Goal: Transaction & Acquisition: Download file/media

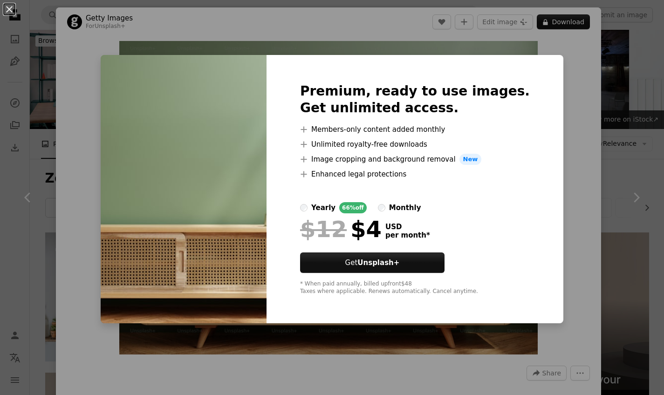
scroll to position [1868, 0]
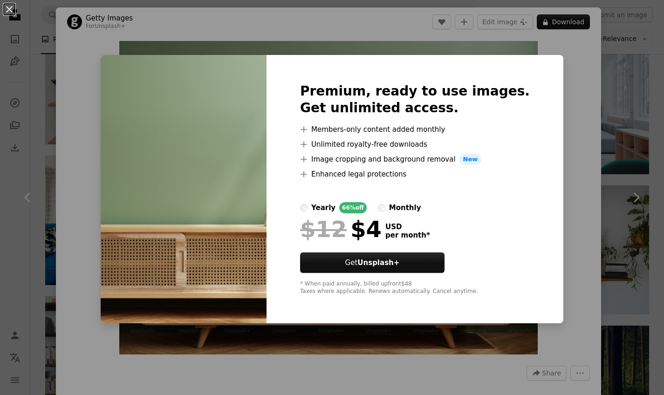
click at [544, 197] on div "An X shape Premium, ready to use images. Get unlimited access. A plus sign Memb…" at bounding box center [332, 197] width 664 height 395
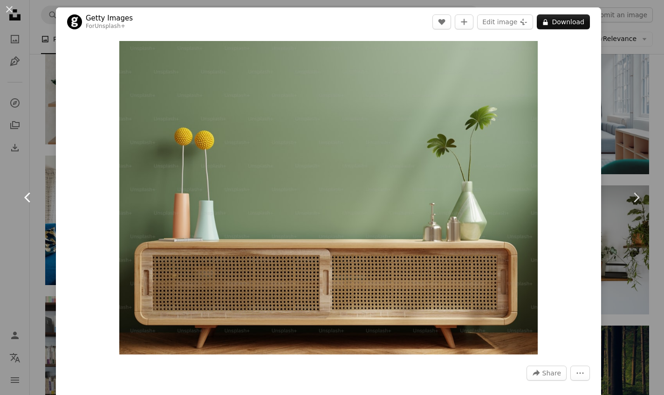
click at [28, 195] on icon at bounding box center [27, 198] width 6 height 10
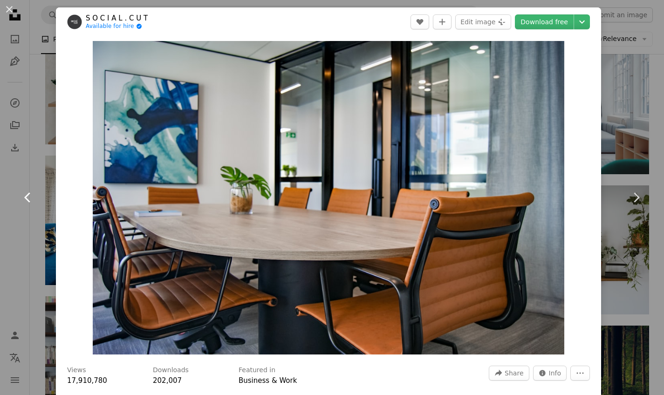
click at [28, 194] on icon at bounding box center [27, 198] width 6 height 10
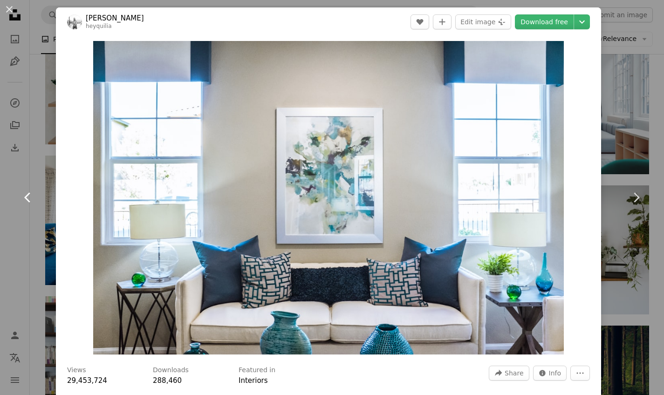
click at [28, 194] on icon at bounding box center [27, 198] width 6 height 10
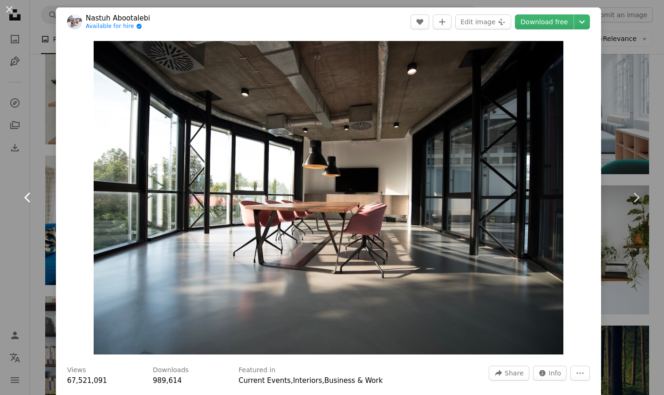
click at [28, 194] on icon at bounding box center [27, 198] width 6 height 10
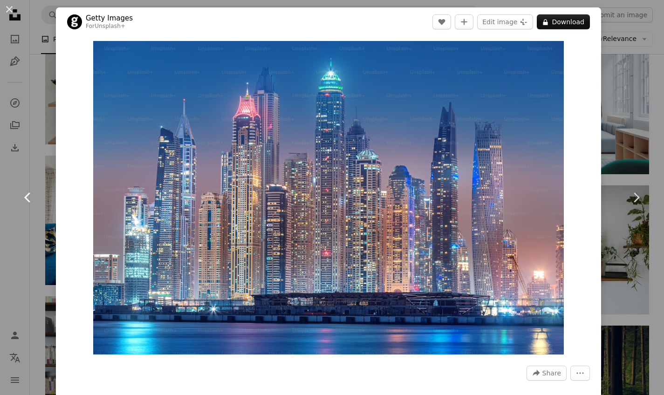
click at [28, 194] on icon at bounding box center [27, 198] width 6 height 10
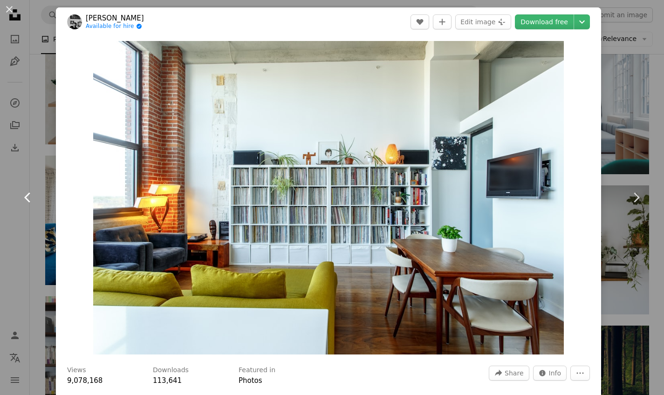
click at [28, 194] on icon at bounding box center [27, 198] width 6 height 10
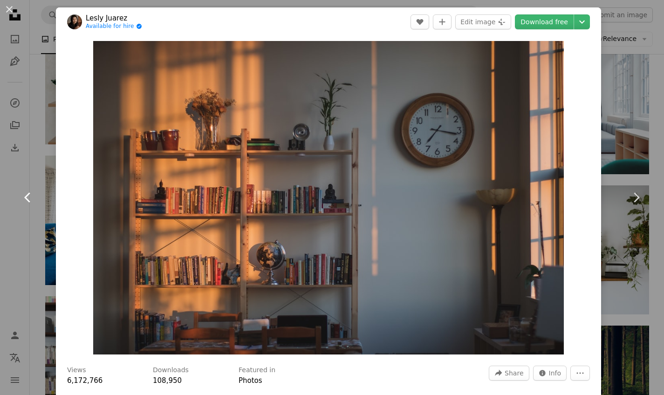
click at [25, 197] on icon "Chevron left" at bounding box center [28, 197] width 15 height 15
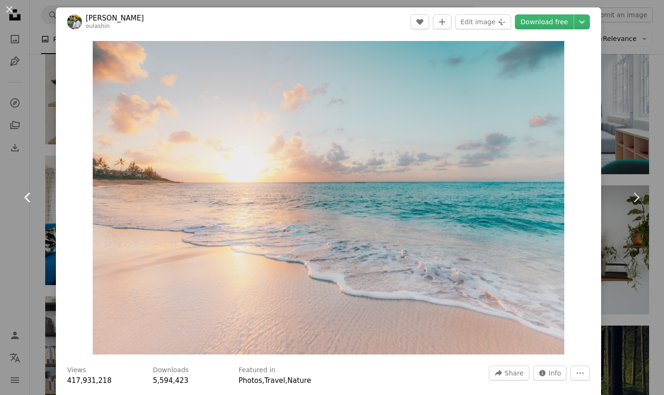
click at [25, 197] on icon "Chevron left" at bounding box center [28, 197] width 15 height 15
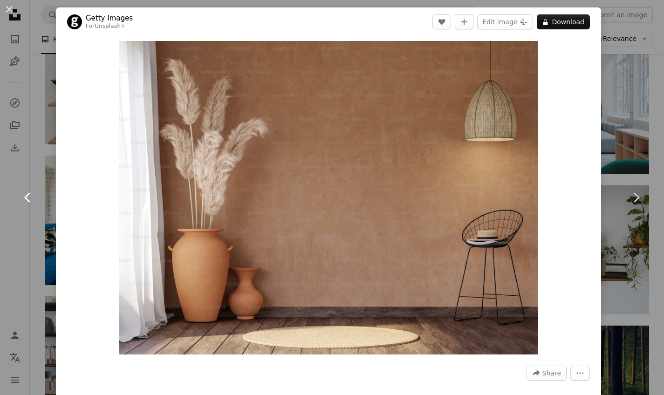
click at [25, 197] on icon "Chevron left" at bounding box center [28, 197] width 15 height 15
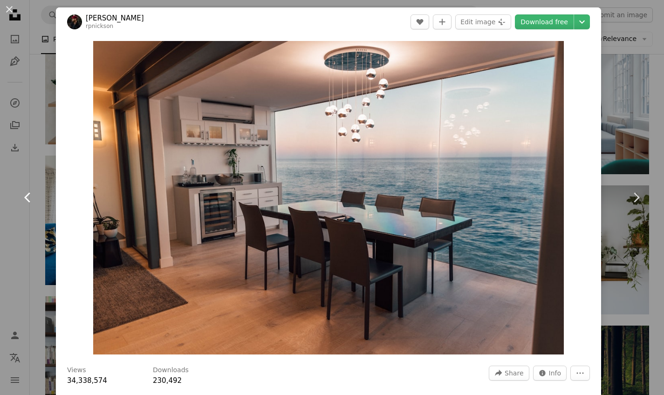
click at [25, 197] on icon "Chevron left" at bounding box center [28, 197] width 15 height 15
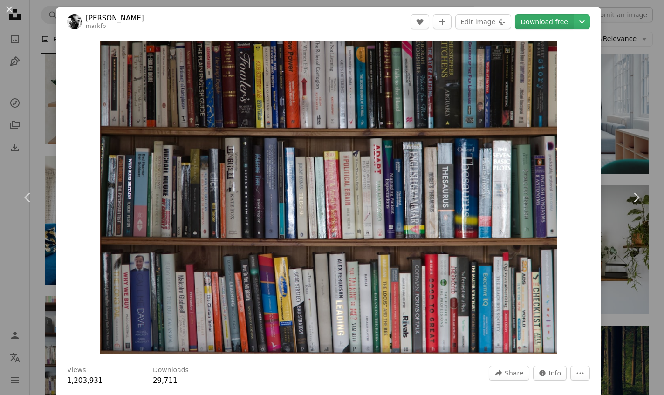
click at [552, 21] on link "Download free" at bounding box center [544, 21] width 59 height 15
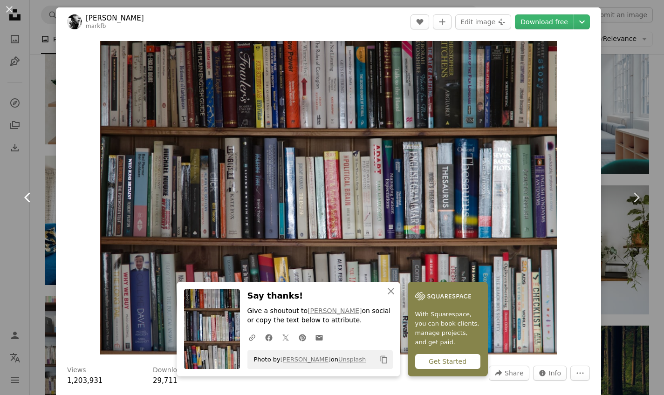
click at [22, 196] on icon "Chevron left" at bounding box center [28, 197] width 15 height 15
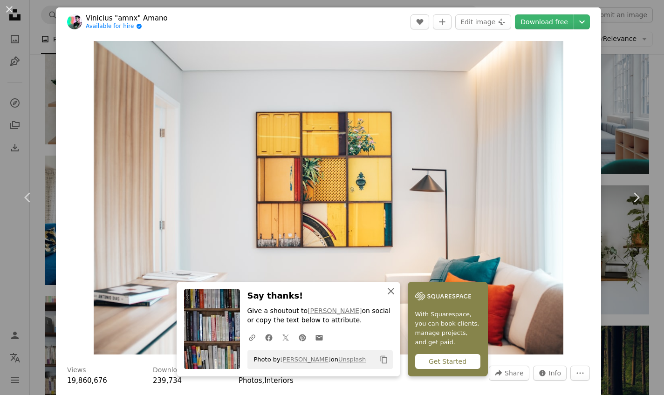
click at [390, 294] on icon "button" at bounding box center [391, 291] width 7 height 7
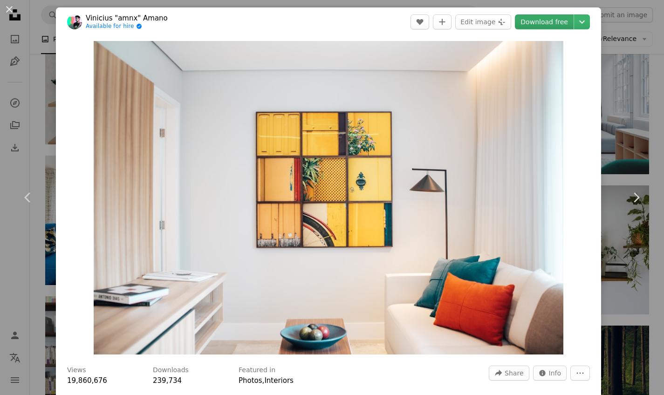
click at [552, 17] on link "Download free" at bounding box center [544, 21] width 59 height 15
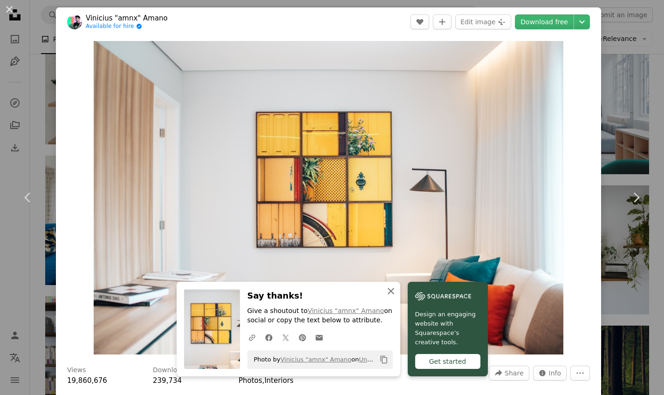
click at [393, 295] on icon "button" at bounding box center [391, 291] width 7 height 7
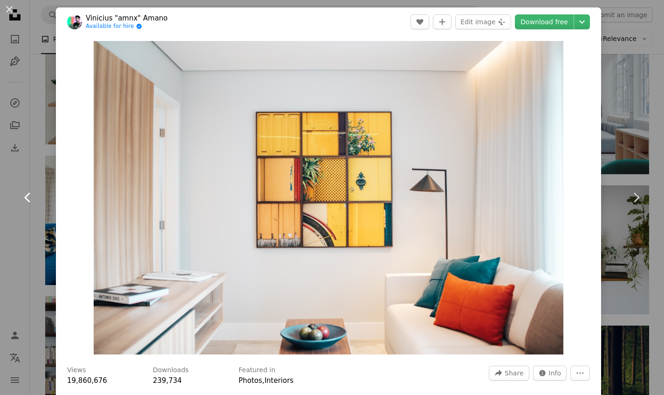
click at [29, 199] on icon "Chevron left" at bounding box center [28, 197] width 15 height 15
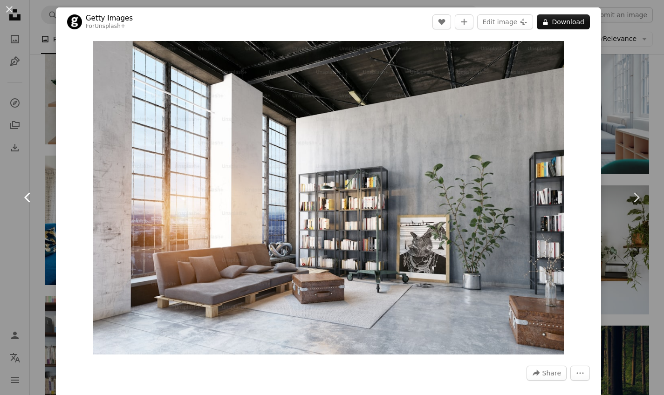
click at [29, 199] on icon "Chevron left" at bounding box center [28, 197] width 15 height 15
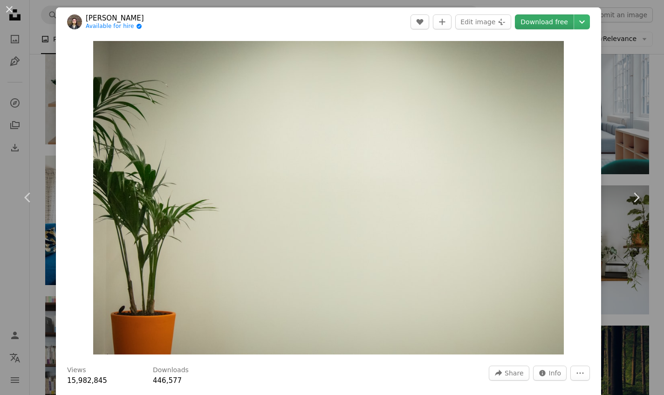
click at [551, 19] on link "Download free" at bounding box center [544, 21] width 59 height 15
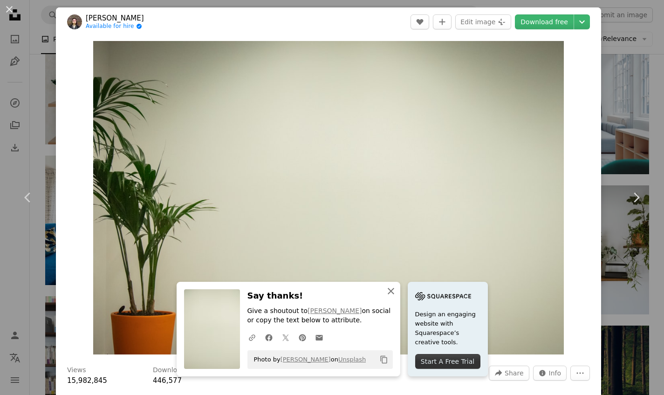
click at [390, 291] on icon "An X shape" at bounding box center [391, 291] width 11 height 11
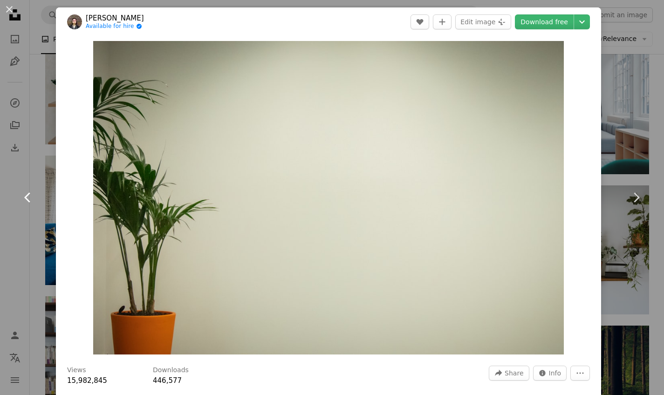
click at [27, 200] on icon at bounding box center [27, 198] width 6 height 10
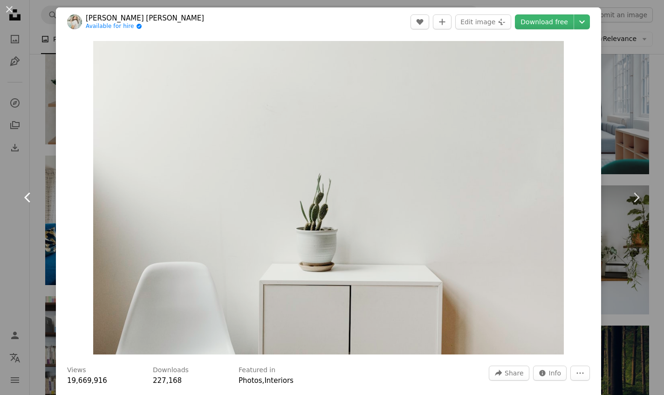
click at [27, 200] on icon at bounding box center [27, 198] width 6 height 10
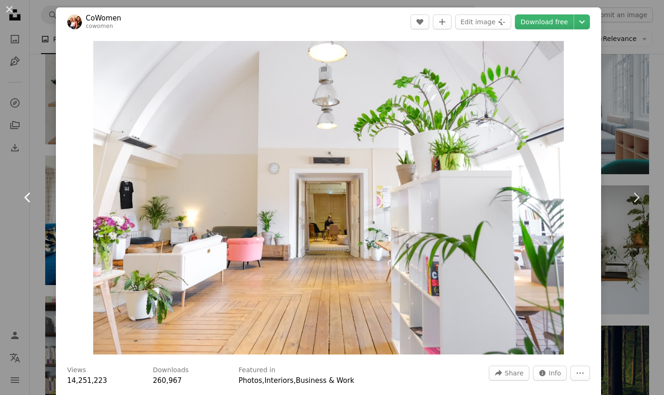
click at [27, 200] on icon at bounding box center [27, 198] width 6 height 10
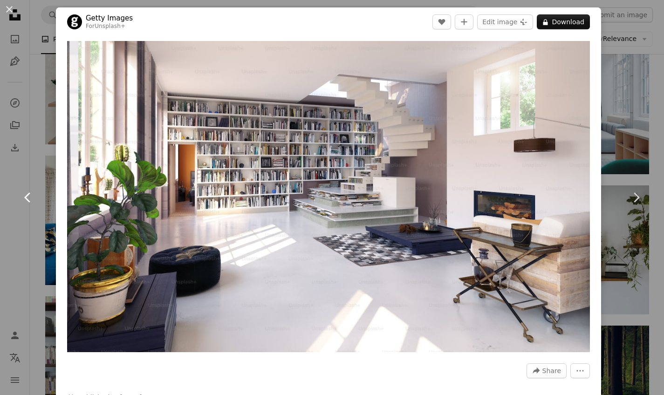
click at [27, 200] on icon at bounding box center [27, 198] width 6 height 10
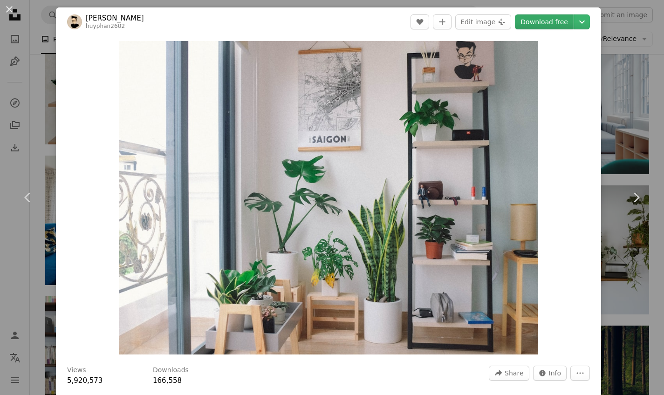
click at [550, 18] on link "Download free" at bounding box center [544, 21] width 59 height 15
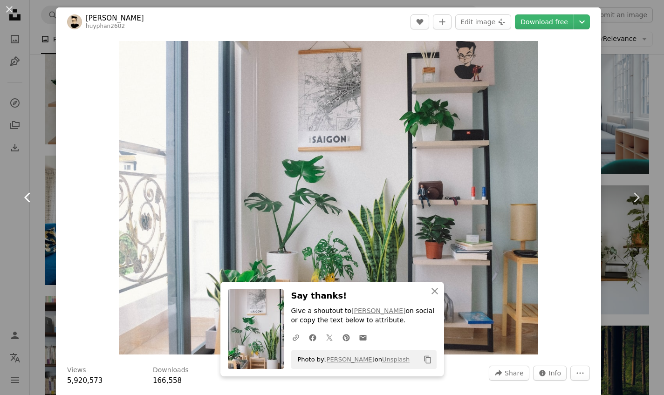
click at [24, 195] on icon "Chevron left" at bounding box center [28, 197] width 15 height 15
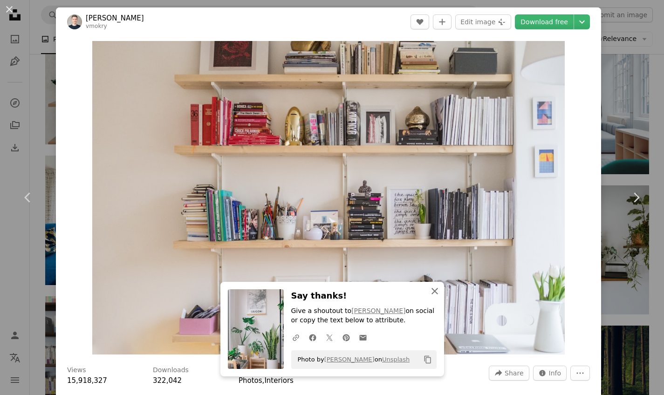
click at [435, 291] on icon "An X shape" at bounding box center [434, 291] width 11 height 11
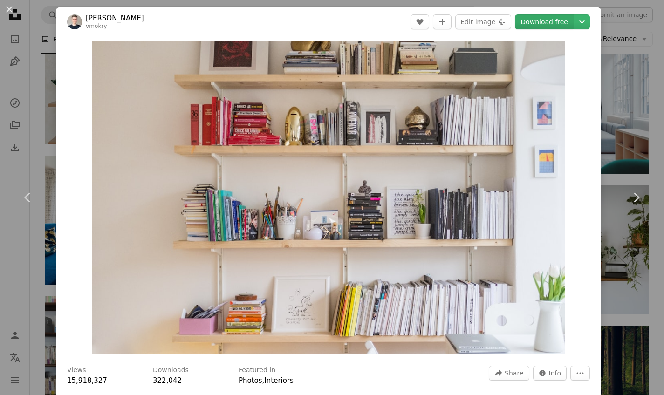
click at [540, 25] on link "Download free" at bounding box center [544, 21] width 59 height 15
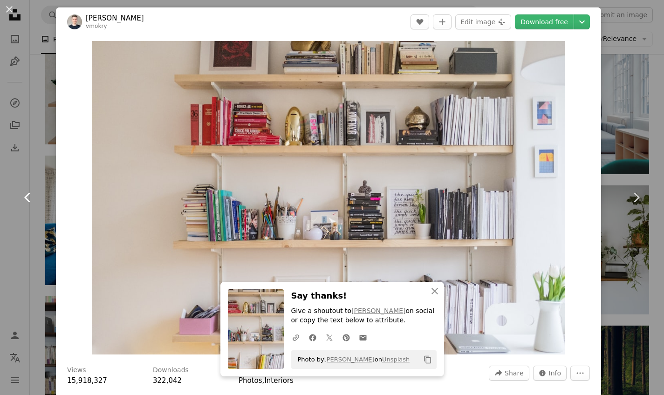
click at [27, 194] on icon "Chevron left" at bounding box center [28, 197] width 15 height 15
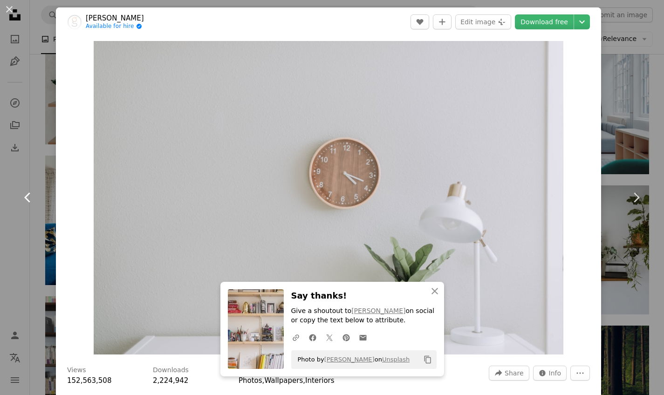
click at [27, 194] on icon "Chevron left" at bounding box center [28, 197] width 15 height 15
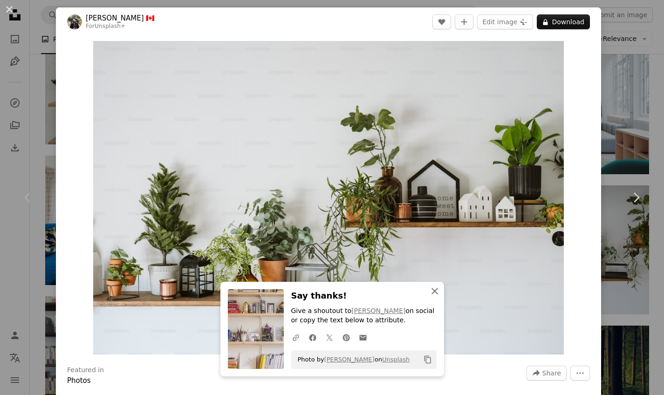
click at [435, 295] on icon "An X shape" at bounding box center [434, 291] width 11 height 11
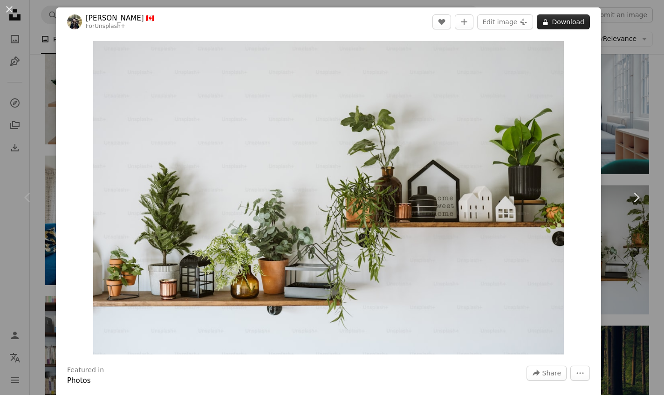
click at [566, 20] on button "A lock Download" at bounding box center [563, 21] width 53 height 15
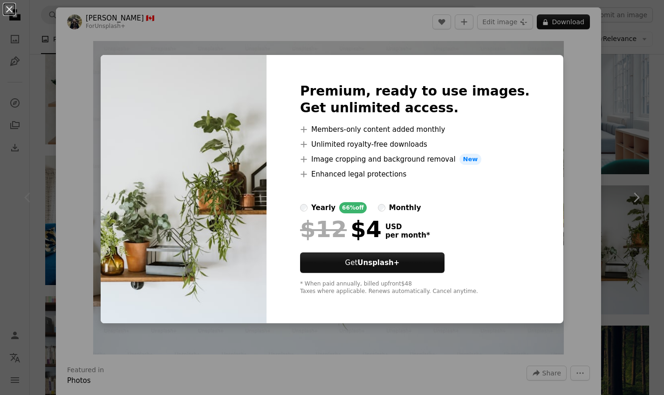
click at [235, 112] on img at bounding box center [184, 189] width 166 height 269
click at [416, 359] on div "An X shape Premium, ready to use images. Get unlimited access. A plus sign Memb…" at bounding box center [332, 197] width 664 height 395
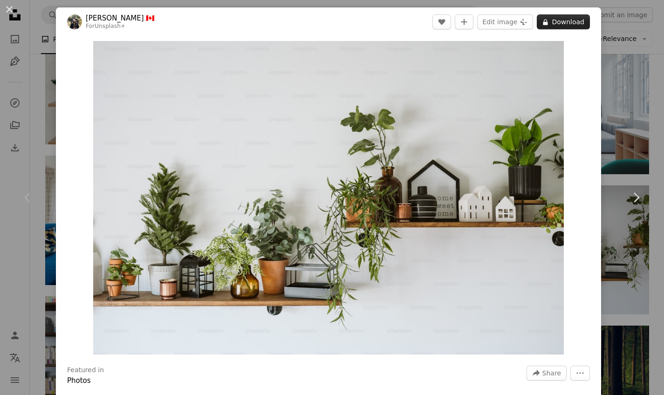
click at [571, 21] on button "A lock Download" at bounding box center [563, 21] width 53 height 15
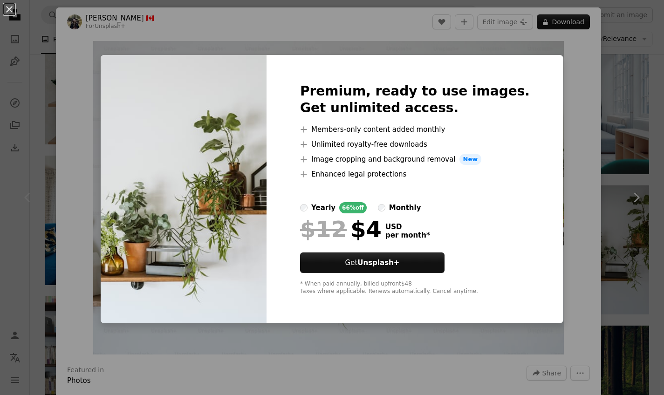
click at [580, 150] on div "An X shape Premium, ready to use images. Get unlimited access. A plus sign Memb…" at bounding box center [332, 197] width 664 height 395
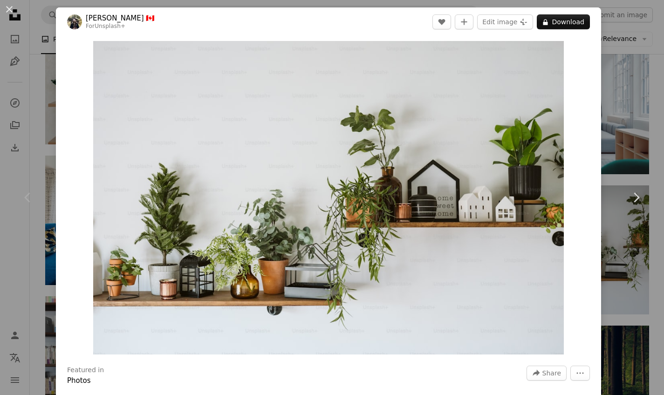
click at [28, 196] on icon "Chevron left" at bounding box center [28, 197] width 15 height 15
click at [29, 202] on icon at bounding box center [27, 198] width 6 height 10
